Goal: Use online tool/utility: Utilize a website feature to perform a specific function

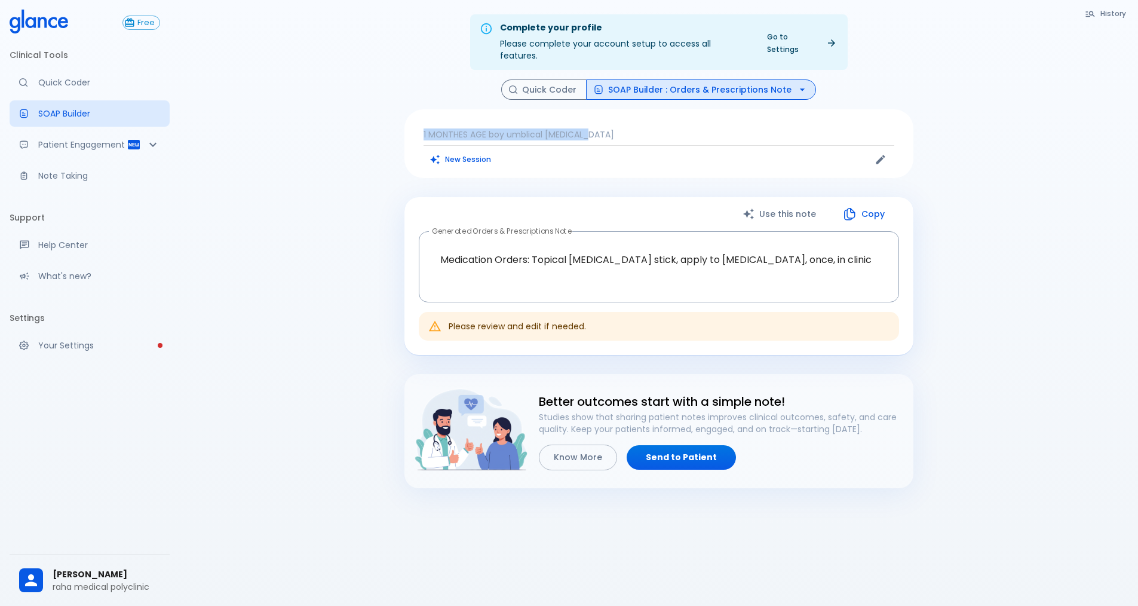
drag, startPoint x: 602, startPoint y: 120, endPoint x: 397, endPoint y: 100, distance: 205.9
click at [397, 100] on div "History Quick Coder SOAP Builder : Orders & Prescriptions Note 1 MONTHES AGE bo…" at bounding box center [659, 283] width 538 height 409
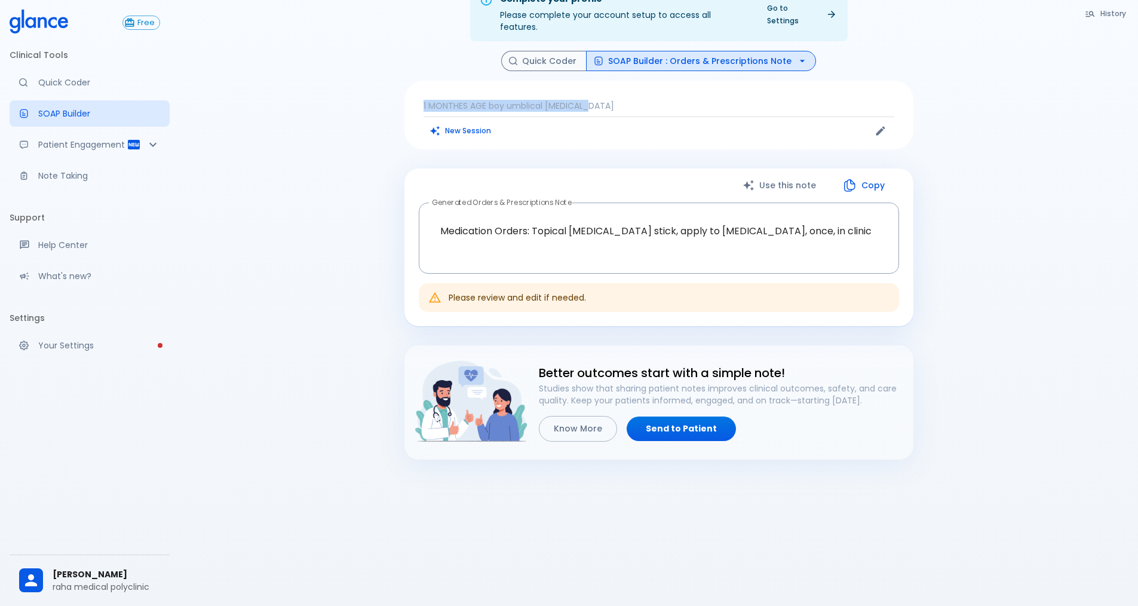
click at [649, 100] on p "1 MONTHES AGE boy umblical [MEDICAL_DATA]" at bounding box center [659, 106] width 471 height 12
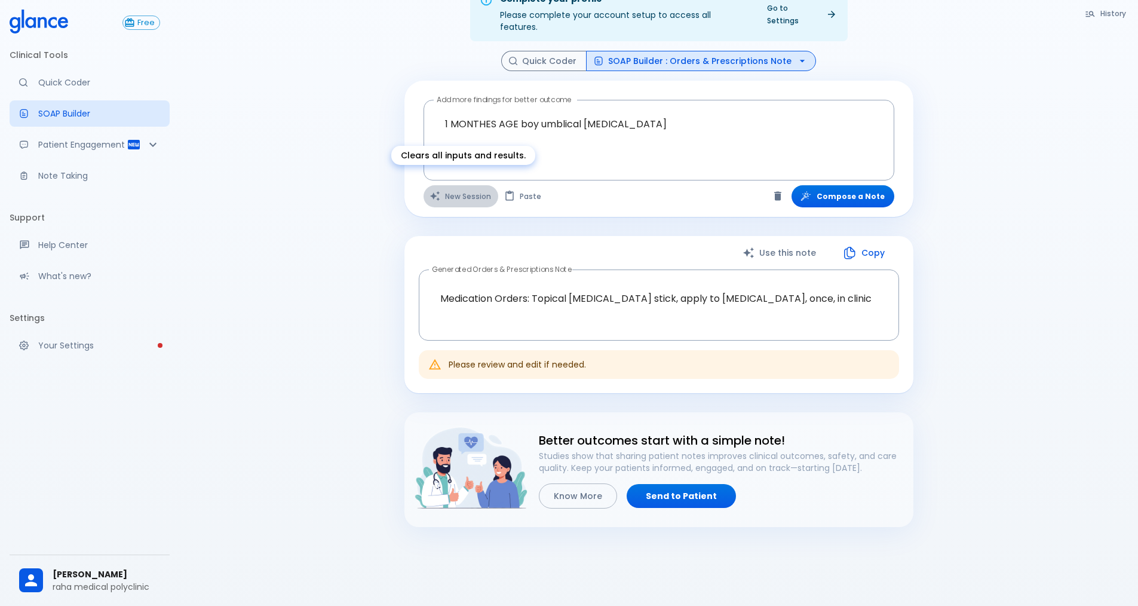
click at [471, 185] on button "New Session" at bounding box center [461, 196] width 75 height 22
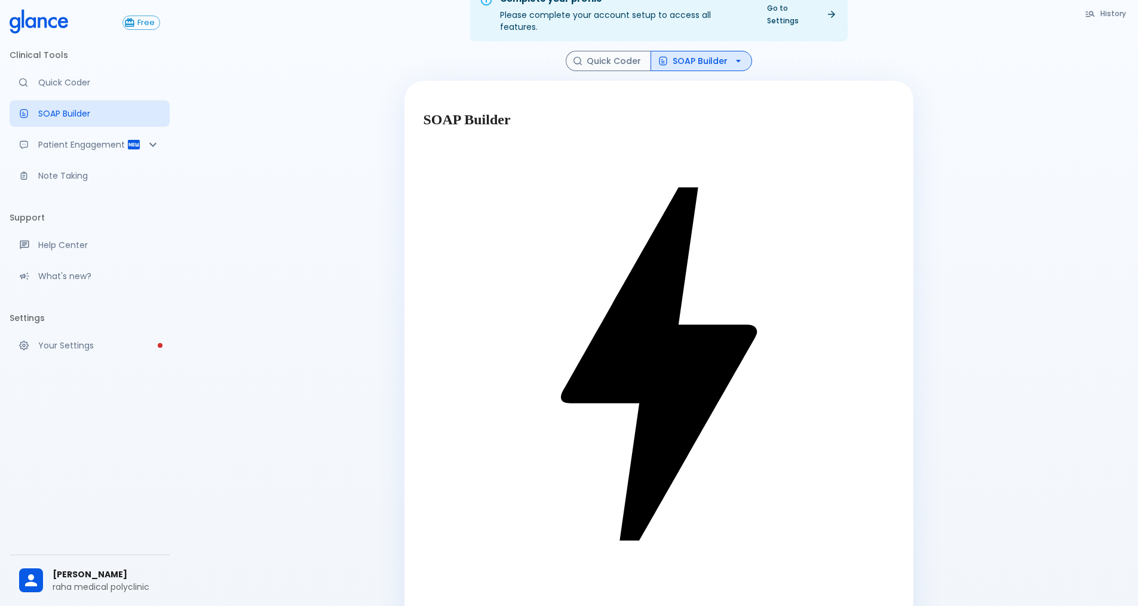
type textarea "10years swelling in [MEDICAL_DATA] painful"
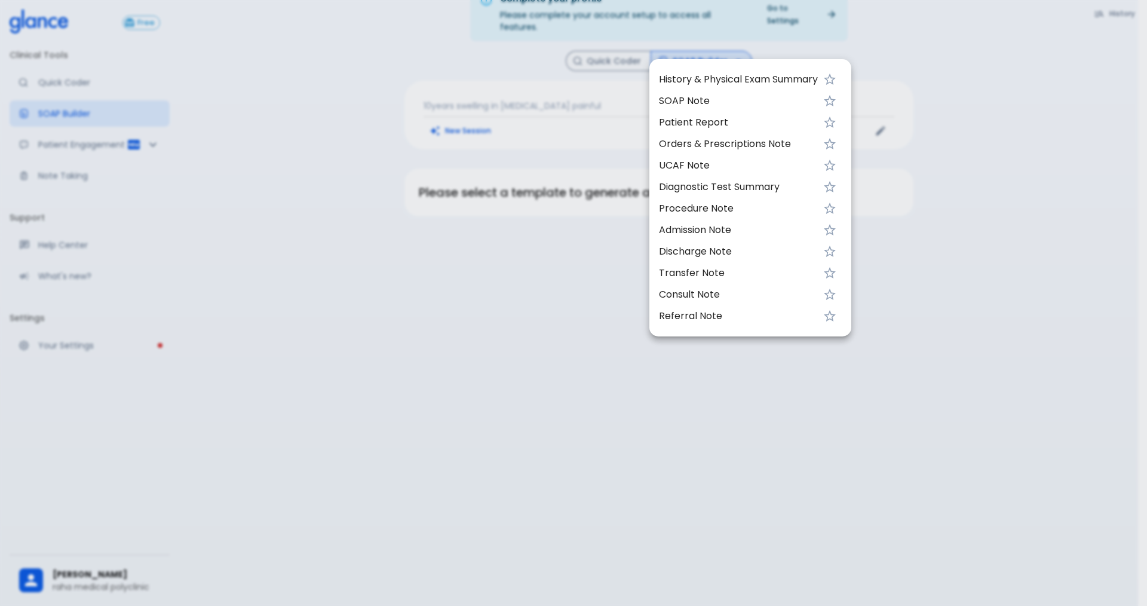
click at [678, 103] on span "SOAP Note" at bounding box center [738, 101] width 159 height 14
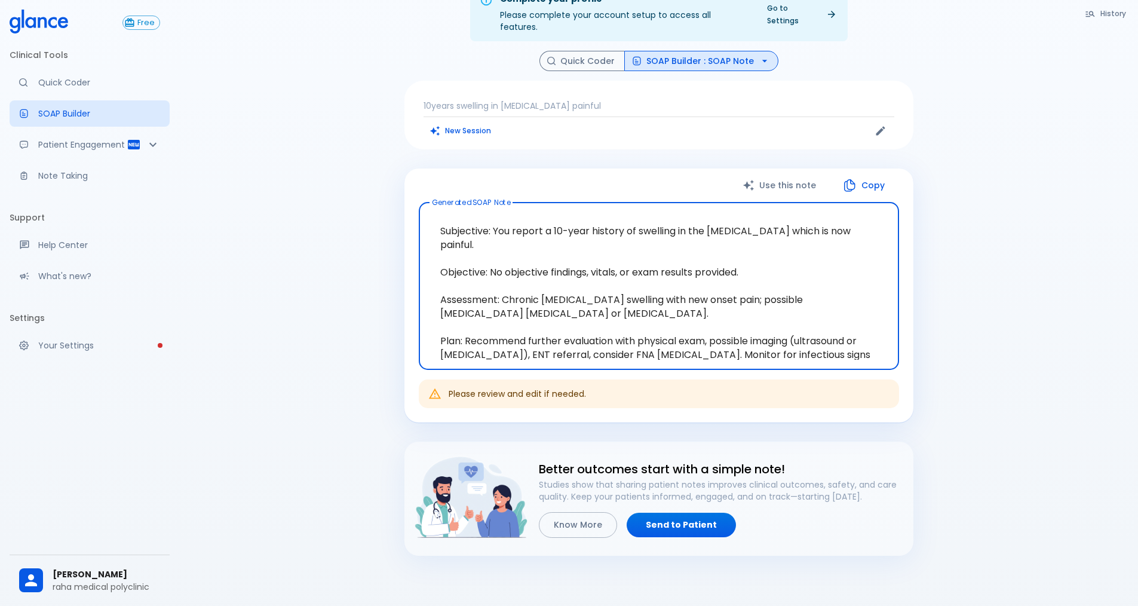
drag, startPoint x: 467, startPoint y: 313, endPoint x: 898, endPoint y: 335, distance: 432.5
click at [898, 335] on div "Subjective: You report a 10-year history of swelling in the [MEDICAL_DATA] whic…" at bounding box center [659, 286] width 480 height 167
click at [744, 51] on button "SOAP Builder : SOAP Note" at bounding box center [701, 61] width 154 height 21
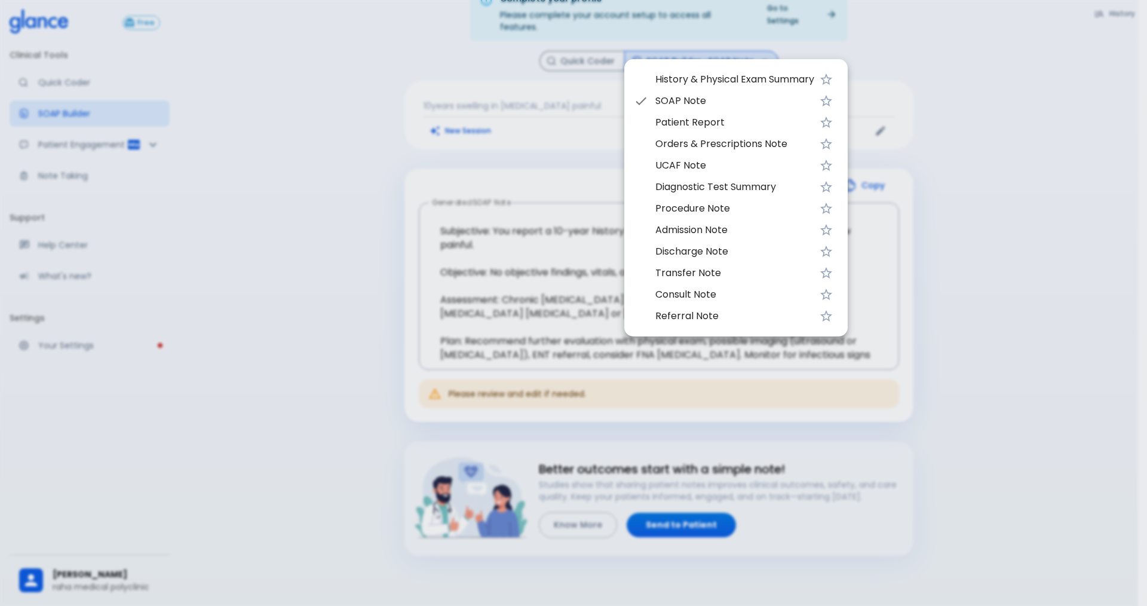
click at [722, 144] on span "Orders & Prescriptions Note" at bounding box center [734, 144] width 159 height 14
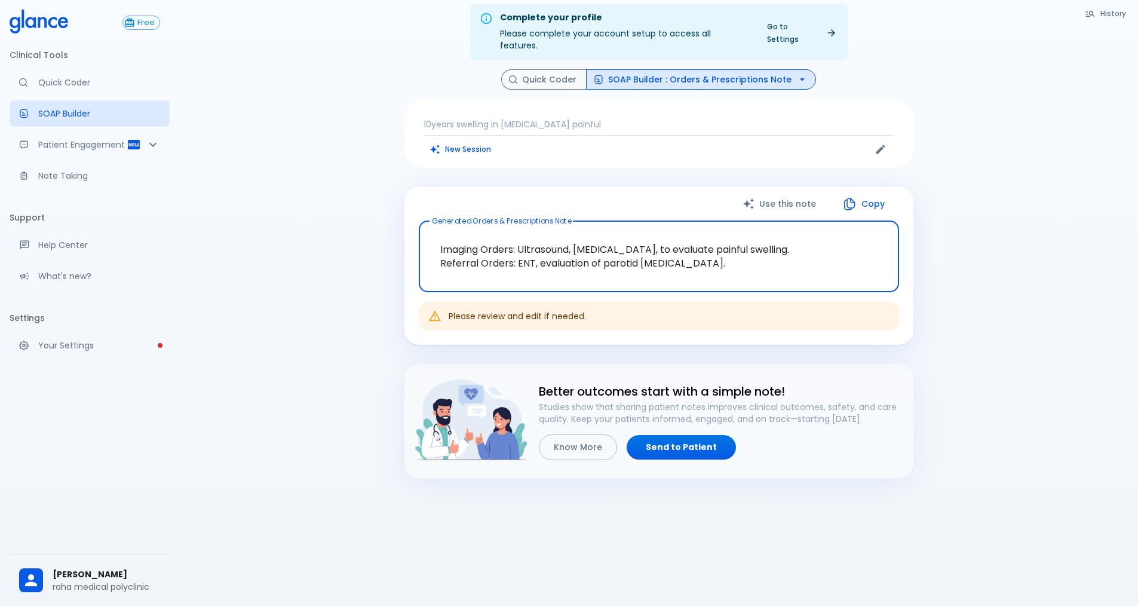
scroll to position [0, 0]
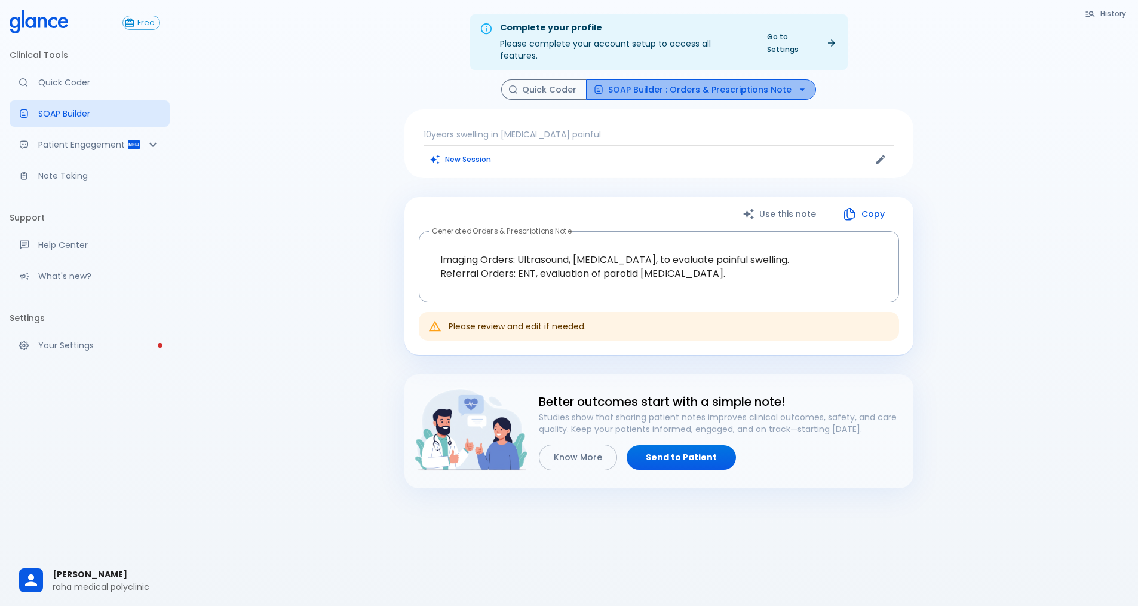
click at [738, 79] on button "SOAP Builder : Orders & Prescriptions Note" at bounding box center [701, 89] width 230 height 21
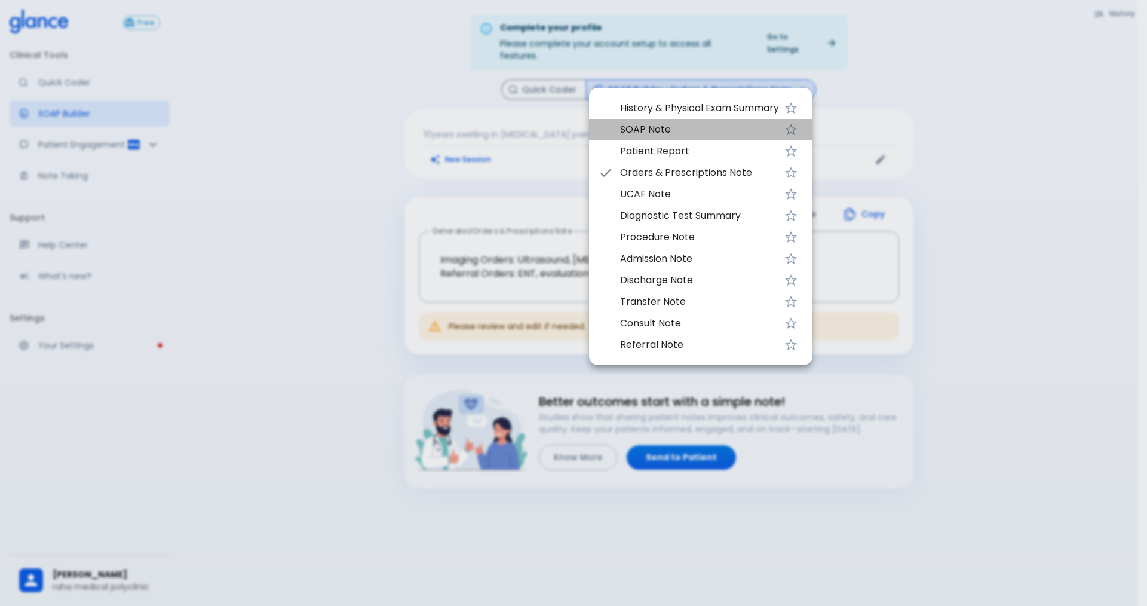
click at [668, 129] on span "SOAP Note" at bounding box center [699, 129] width 159 height 14
type textarea "Subjective: You report a 10-year history of swelling in the [MEDICAL_DATA] whic…"
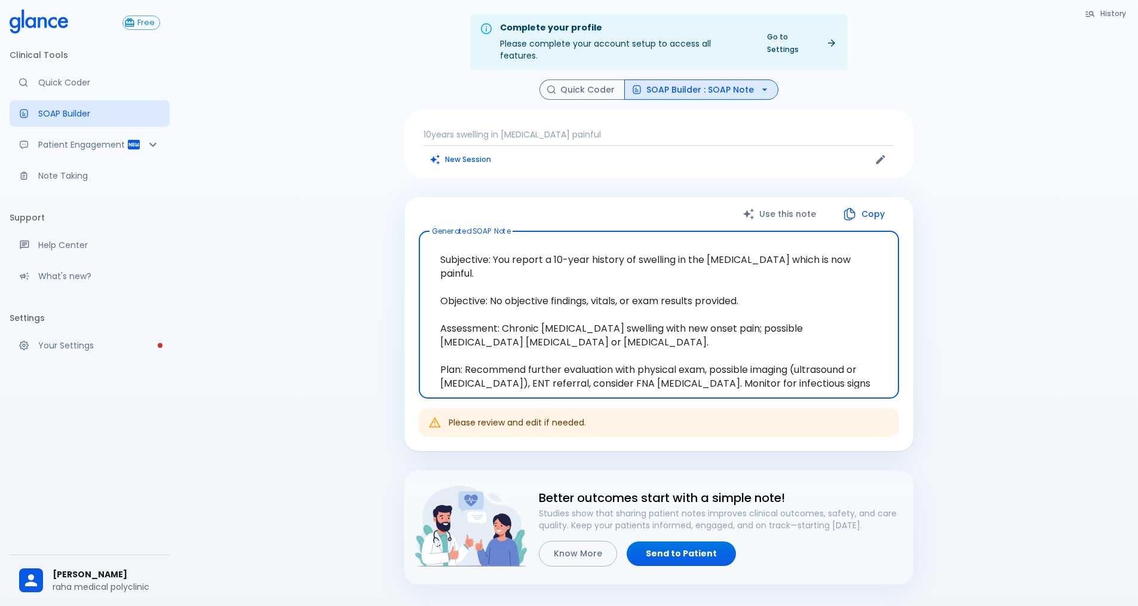
drag, startPoint x: 545, startPoint y: 247, endPoint x: 892, endPoint y: 249, distance: 347.1
click at [892, 249] on div "Subjective: You report a 10-year history of swelling in the [MEDICAL_DATA] whic…" at bounding box center [659, 314] width 480 height 167
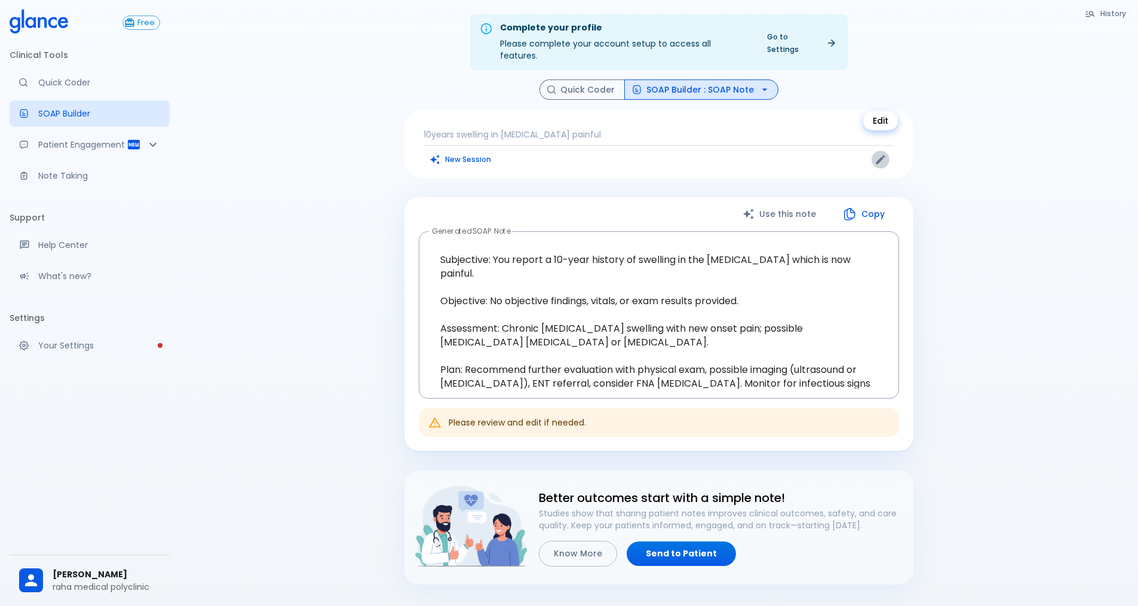
click at [878, 154] on icon "Edit" at bounding box center [881, 160] width 12 height 12
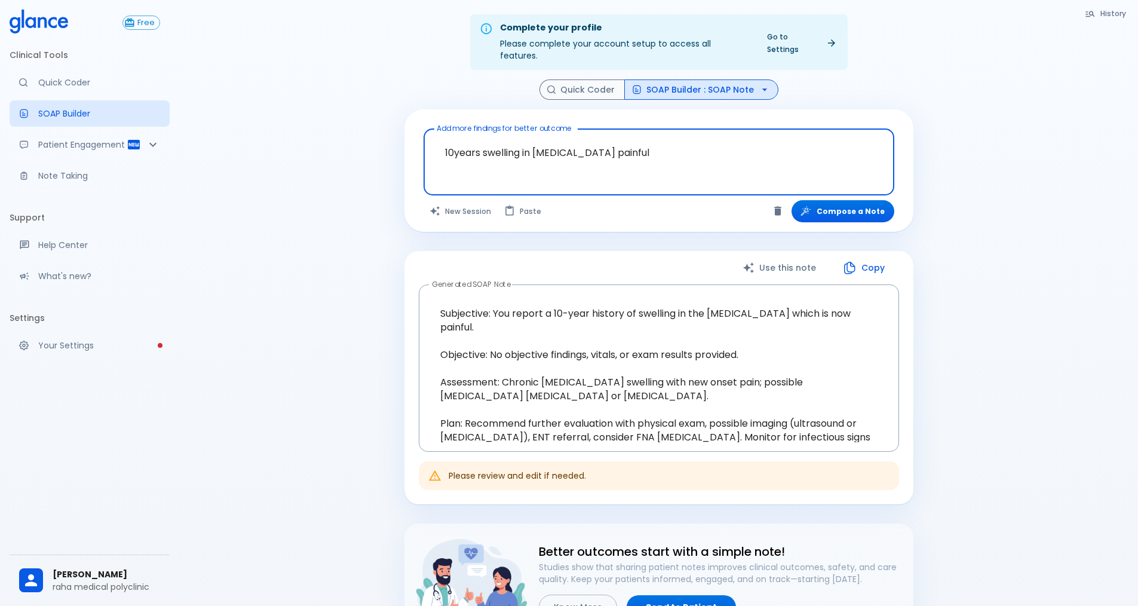
click at [658, 146] on textarea "10years swelling in [MEDICAL_DATA] painful" at bounding box center [659, 153] width 454 height 38
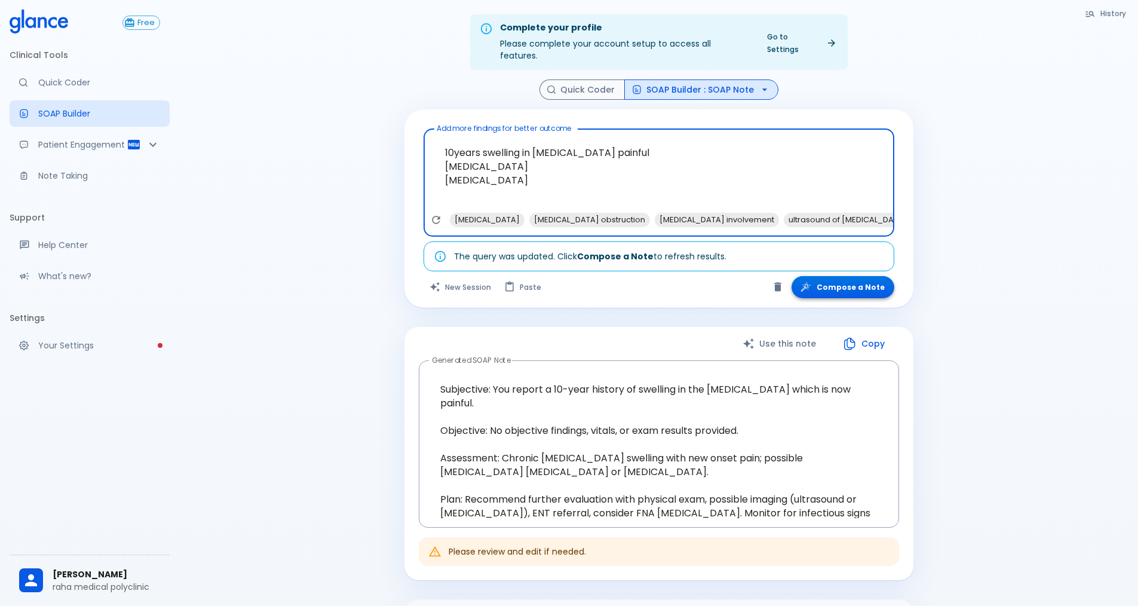
type textarea "10years swelling in [MEDICAL_DATA] painful [MEDICAL_DATA] [MEDICAL_DATA]"
click at [848, 276] on button "Compose a Note" at bounding box center [843, 287] width 103 height 22
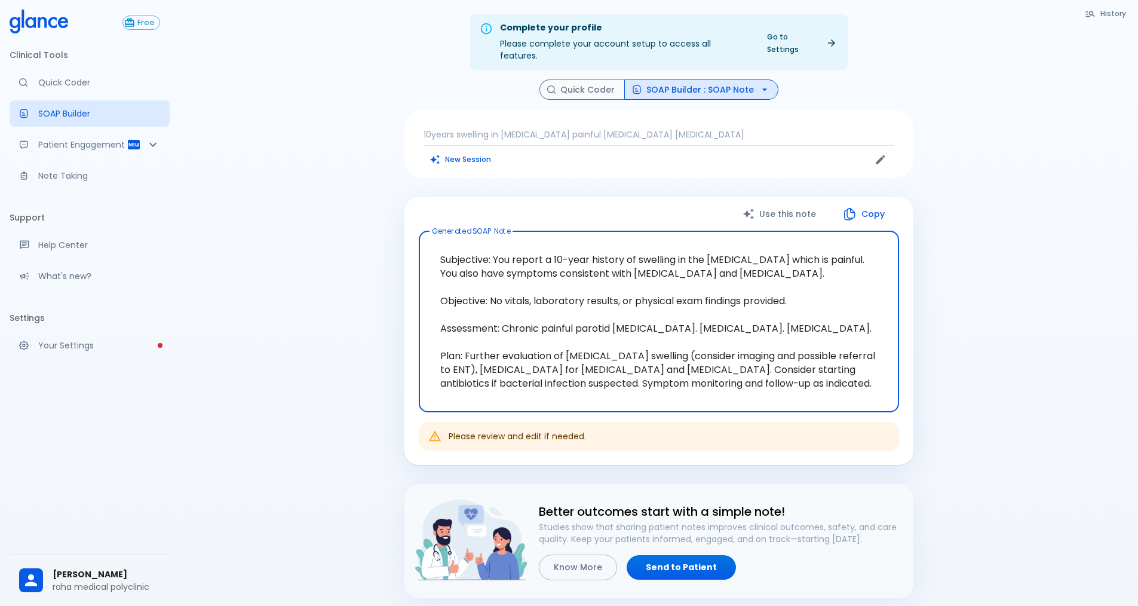
drag, startPoint x: 547, startPoint y: 245, endPoint x: 793, endPoint y: 281, distance: 248.8
click at [793, 281] on textarea "Subjective: You report a 10-year history of swelling in the [MEDICAL_DATA] whic…" at bounding box center [659, 321] width 464 height 161
drag, startPoint x: 514, startPoint y: 342, endPoint x: 852, endPoint y: 395, distance: 342.3
click at [852, 395] on div "Subjective: You report a 10-year history of swelling in the [MEDICAL_DATA] whic…" at bounding box center [659, 321] width 480 height 181
drag, startPoint x: 495, startPoint y: 239, endPoint x: 868, endPoint y: 280, distance: 375.6
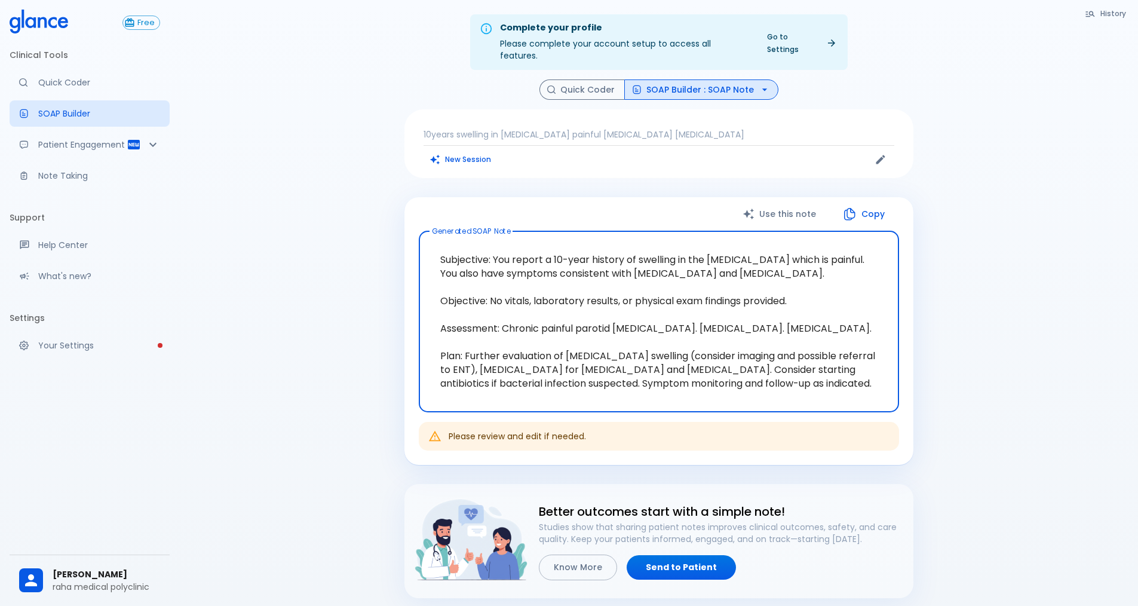
click at [868, 280] on textarea "Subjective: You report a 10-year history of swelling in the [MEDICAL_DATA] whic…" at bounding box center [659, 321] width 464 height 161
drag, startPoint x: 462, startPoint y: 342, endPoint x: 846, endPoint y: 388, distance: 386.8
click at [846, 388] on textarea "Subjective: You report a 10-year history of swelling in the [MEDICAL_DATA] whic…" at bounding box center [659, 321] width 464 height 161
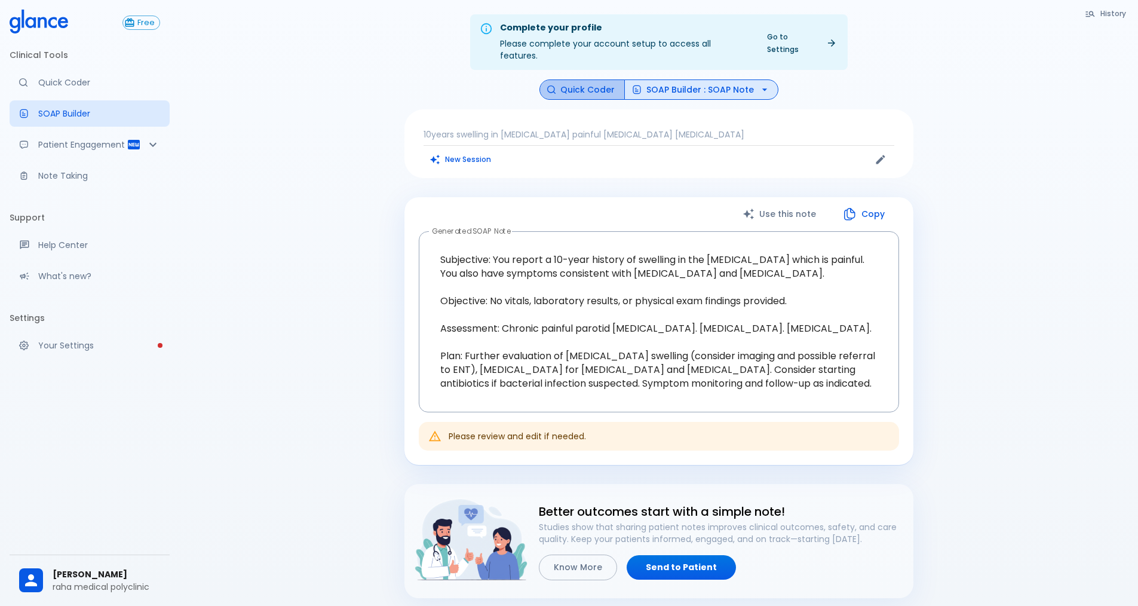
click at [599, 80] on button "Quick Coder" at bounding box center [581, 89] width 85 height 21
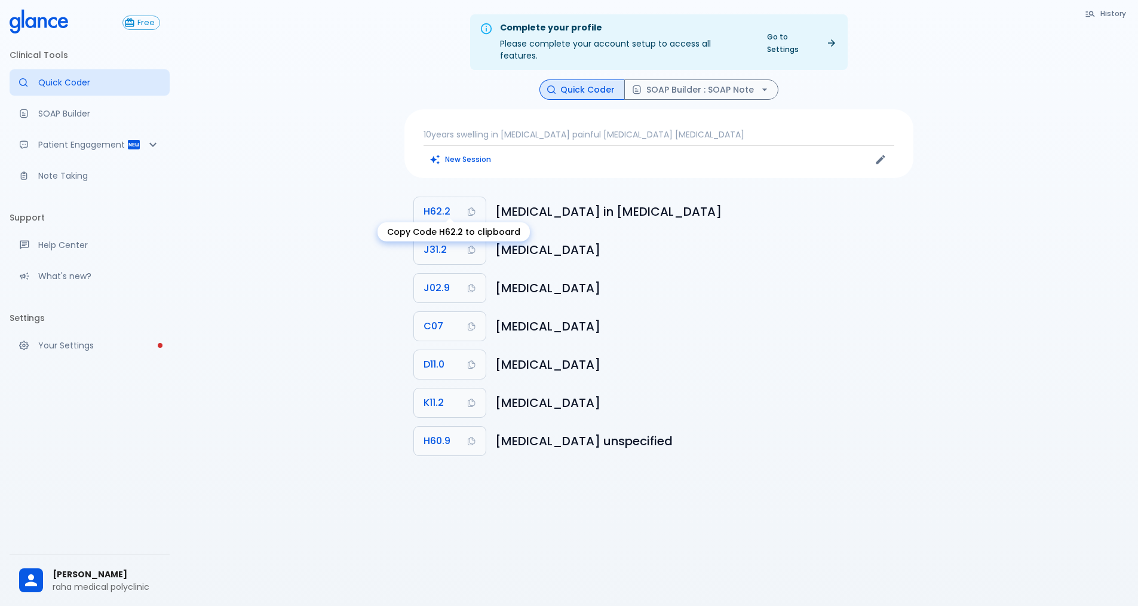
click at [470, 207] on icon "Copy Code H62.2 to clipboard" at bounding box center [472, 212] width 10 height 10
click at [470, 283] on icon "Copy Code J02.9 to clipboard" at bounding box center [472, 288] width 10 height 10
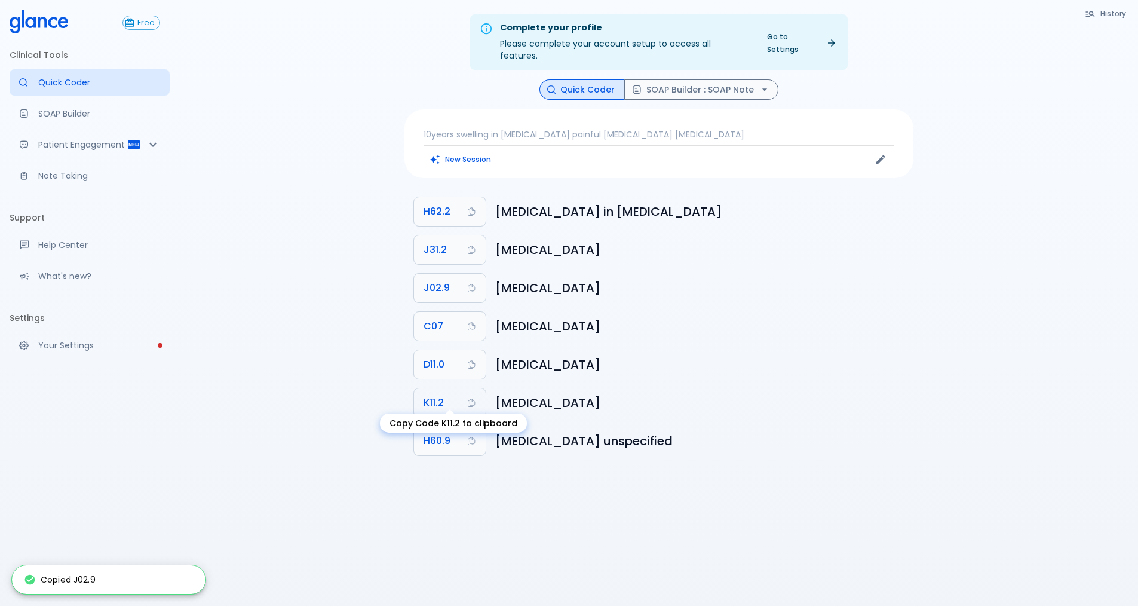
click at [469, 398] on icon "Copy Code K11.2 to clipboard" at bounding box center [472, 403] width 10 height 10
click at [474, 437] on icon "Copy Code H60.9 to clipboard" at bounding box center [471, 441] width 7 height 8
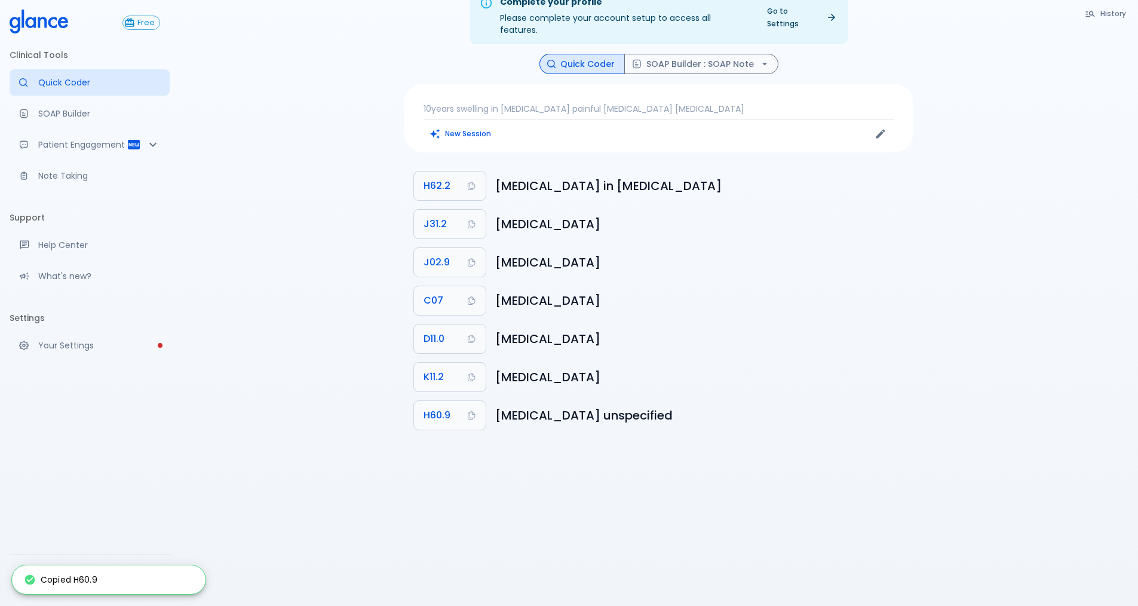
scroll to position [29, 0]
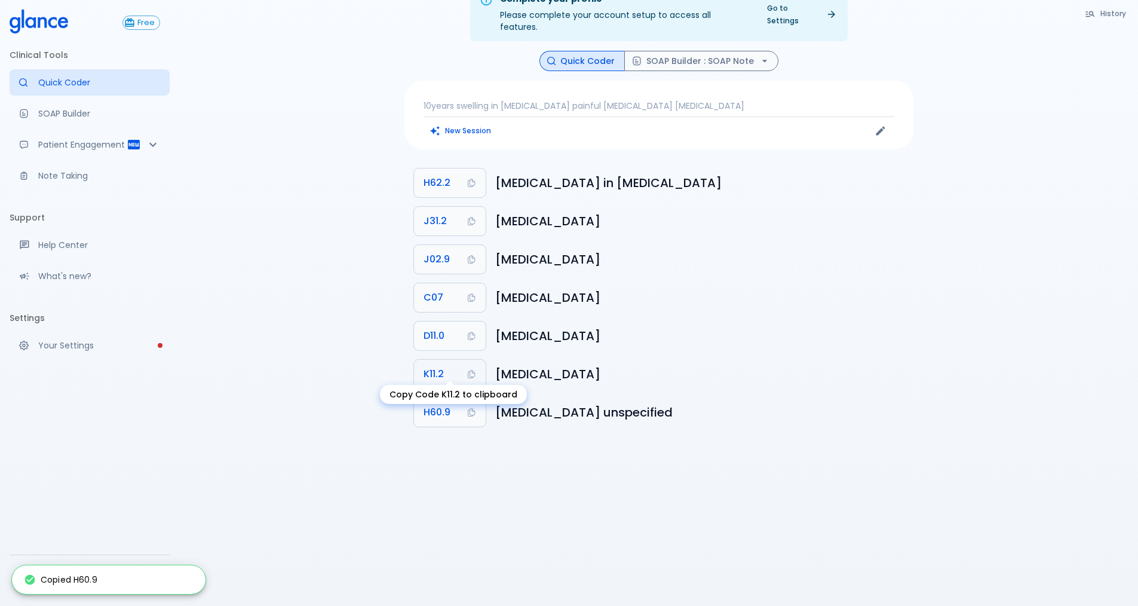
click at [469, 369] on icon "Copy Code K11.2 to clipboard" at bounding box center [472, 374] width 10 height 10
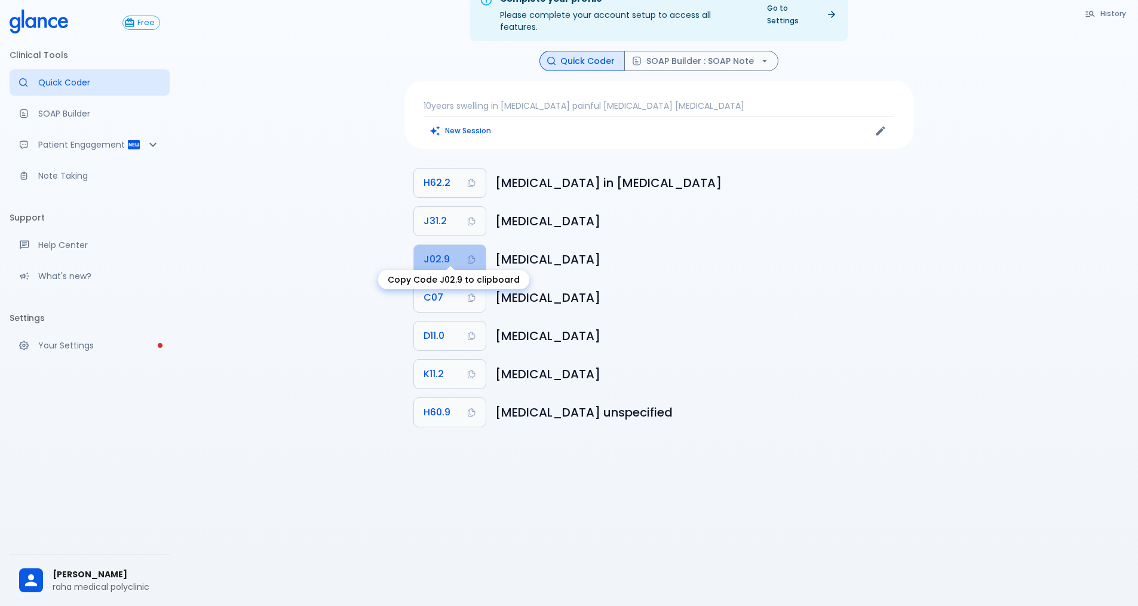
click at [473, 254] on icon "Copy Code J02.9 to clipboard" at bounding box center [472, 259] width 10 height 10
